Goal: Task Accomplishment & Management: Manage account settings

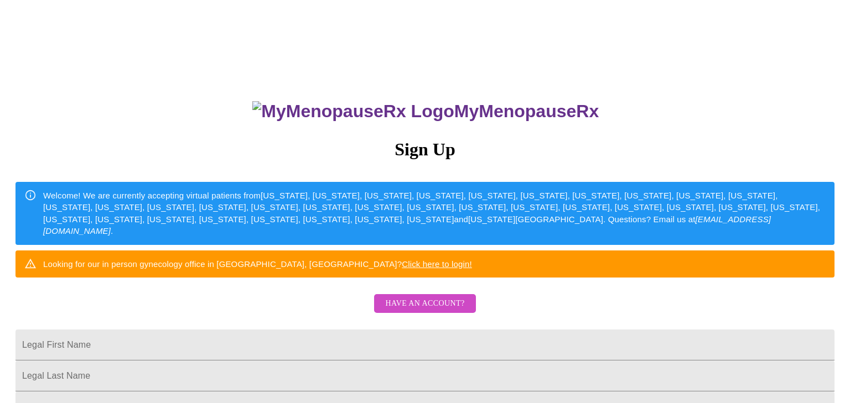
scroll to position [2, 0]
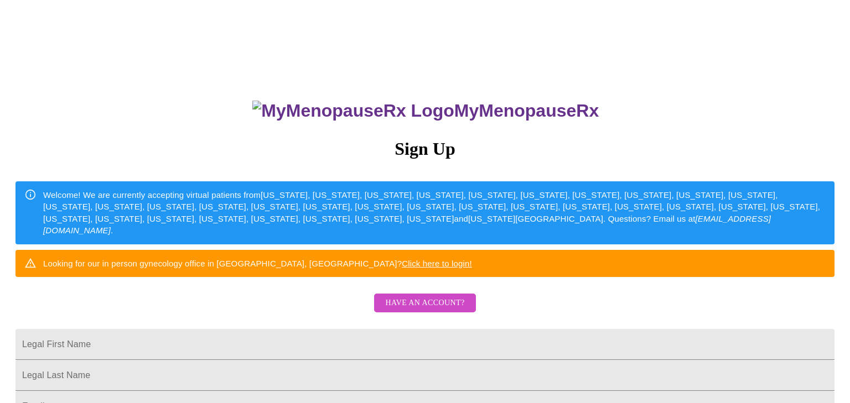
click at [430, 310] on span "Have an account?" at bounding box center [424, 303] width 79 height 14
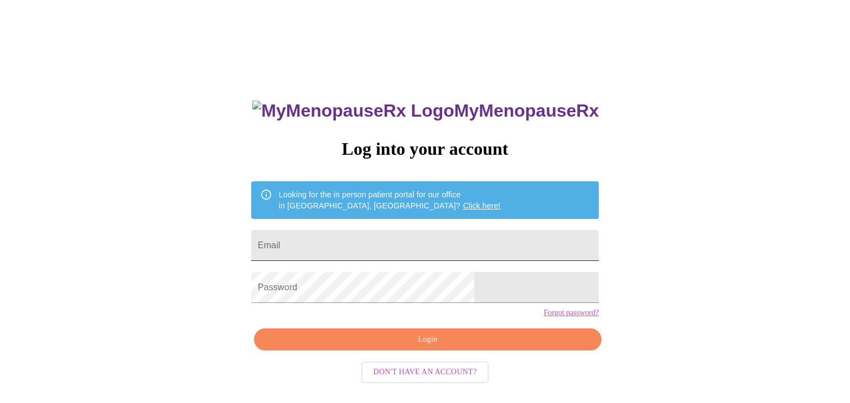
click at [423, 238] on input "Email" at bounding box center [424, 245] width 347 height 31
type input "[EMAIL_ADDRESS][DOMAIN_NAME]"
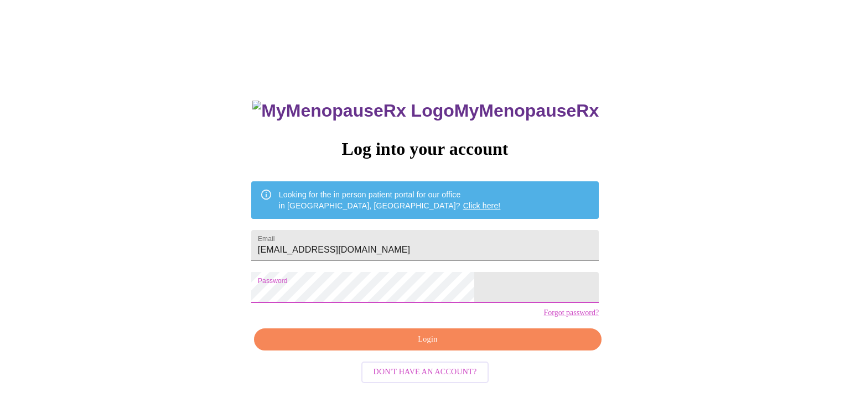
click at [438, 347] on span "Login" at bounding box center [428, 340] width 322 height 14
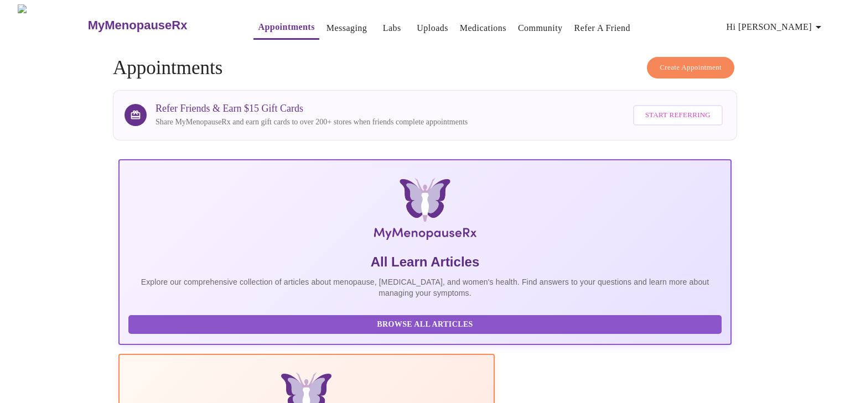
click at [326, 23] on link "Messaging" at bounding box center [346, 27] width 40 height 15
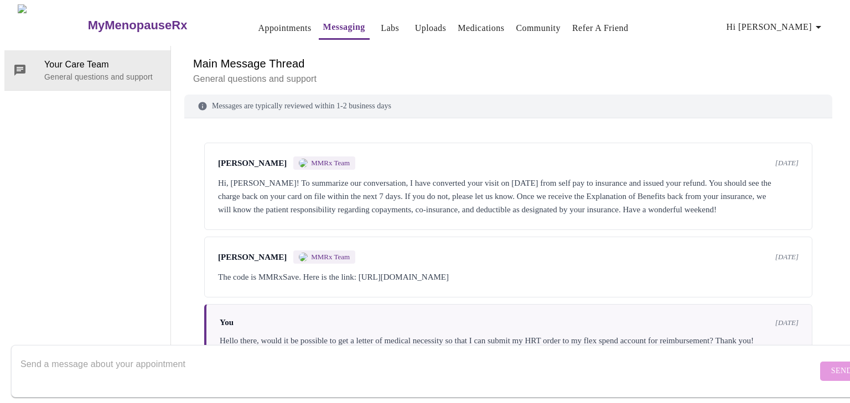
click at [792, 23] on span "Hi [PERSON_NAME]" at bounding box center [775, 26] width 98 height 15
click at [796, 61] on li "Invoices" at bounding box center [799, 63] width 51 height 20
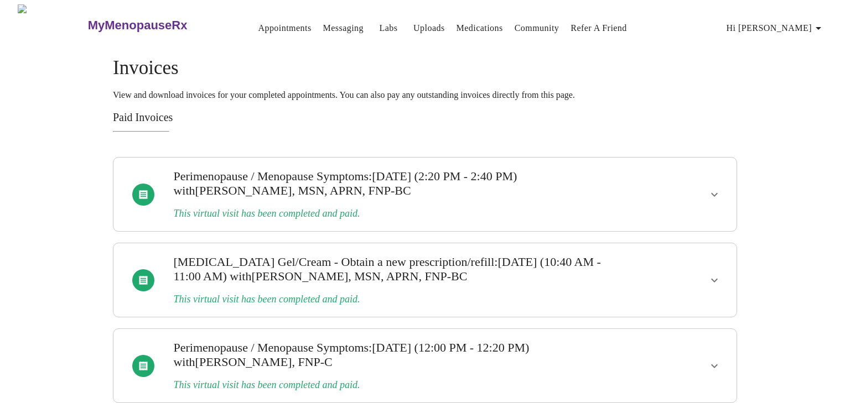
click at [718, 193] on icon "show more" at bounding box center [713, 194] width 13 height 13
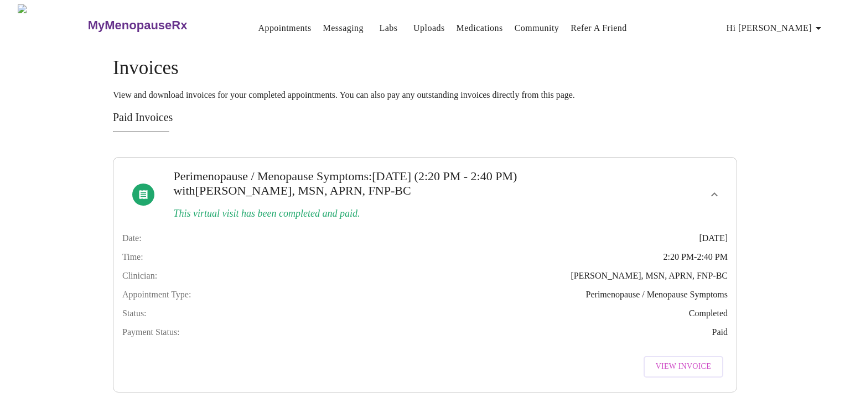
click at [661, 374] on span "View Invoice" at bounding box center [682, 367] width 55 height 14
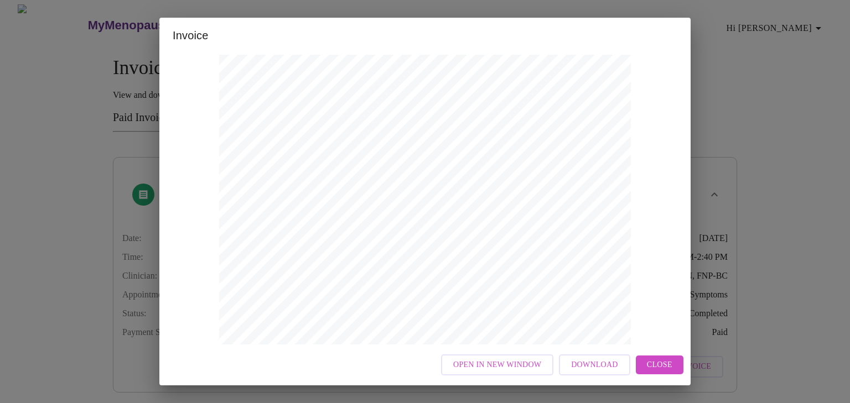
scroll to position [4, 0]
click at [611, 361] on span "Download" at bounding box center [594, 365] width 46 height 14
